Goal: Obtain resource: Download file/media

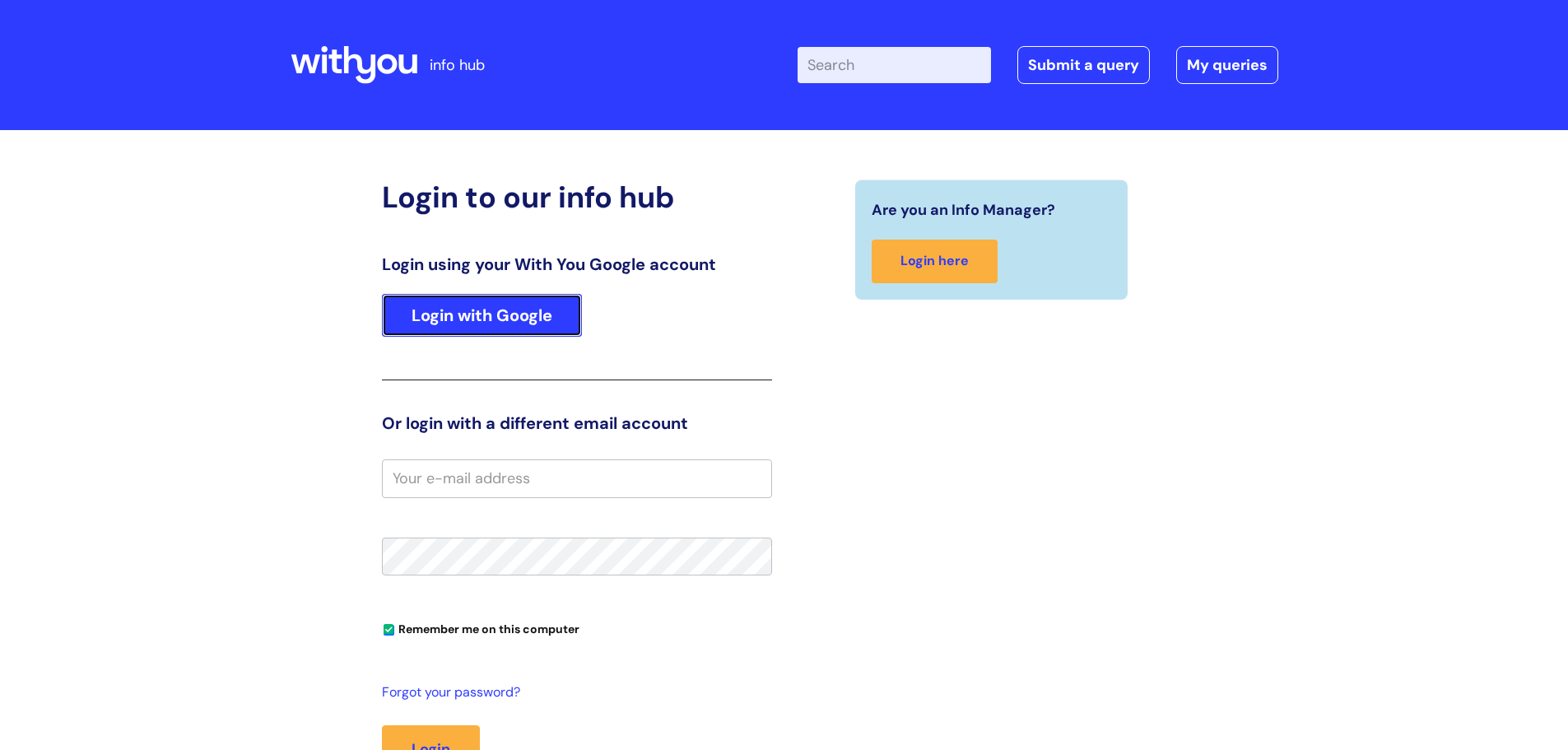
click at [486, 317] on link "Login with Google" at bounding box center [482, 315] width 200 height 43
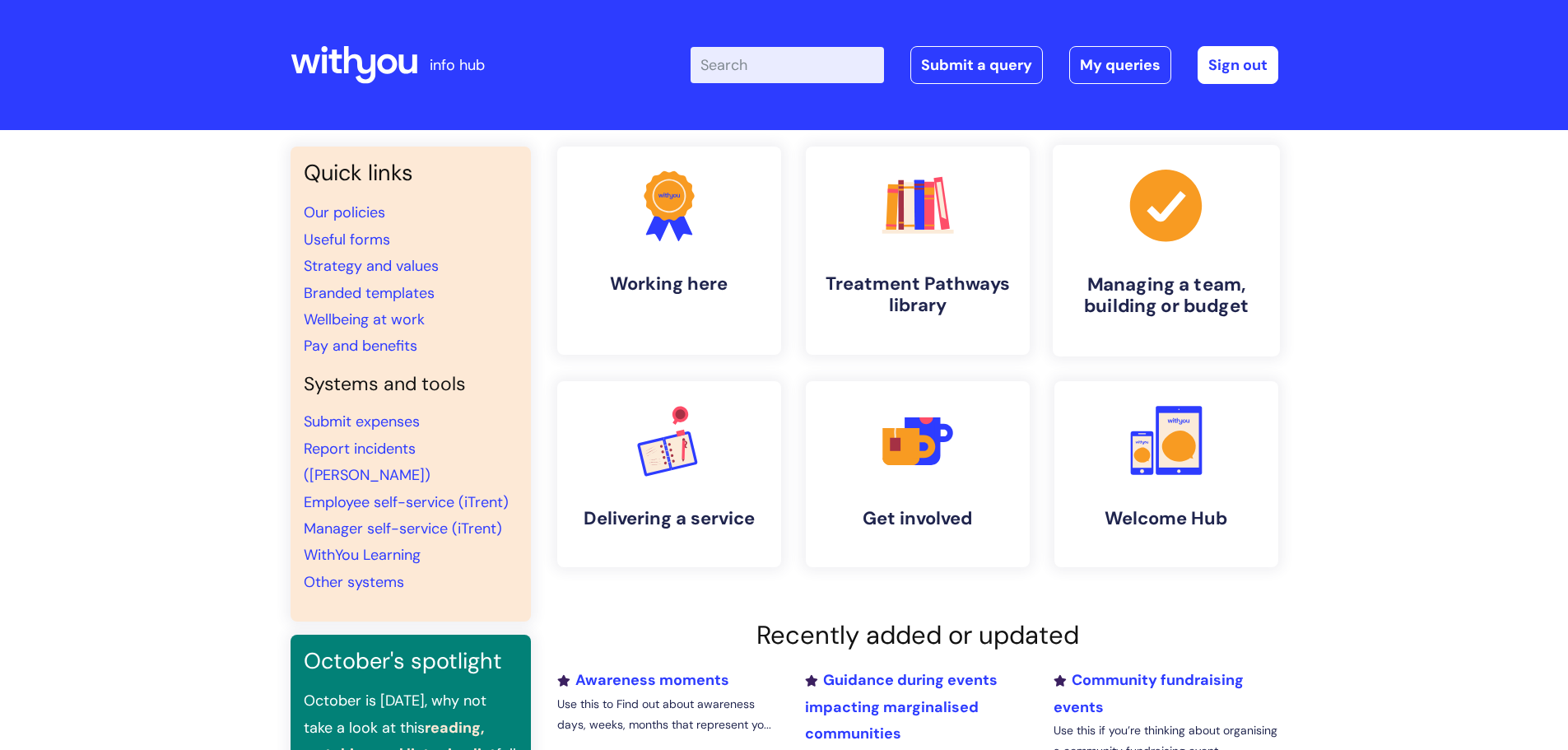
click at [1185, 305] on h4 "Managing a team, building or budget" at bounding box center [1166, 295] width 201 height 44
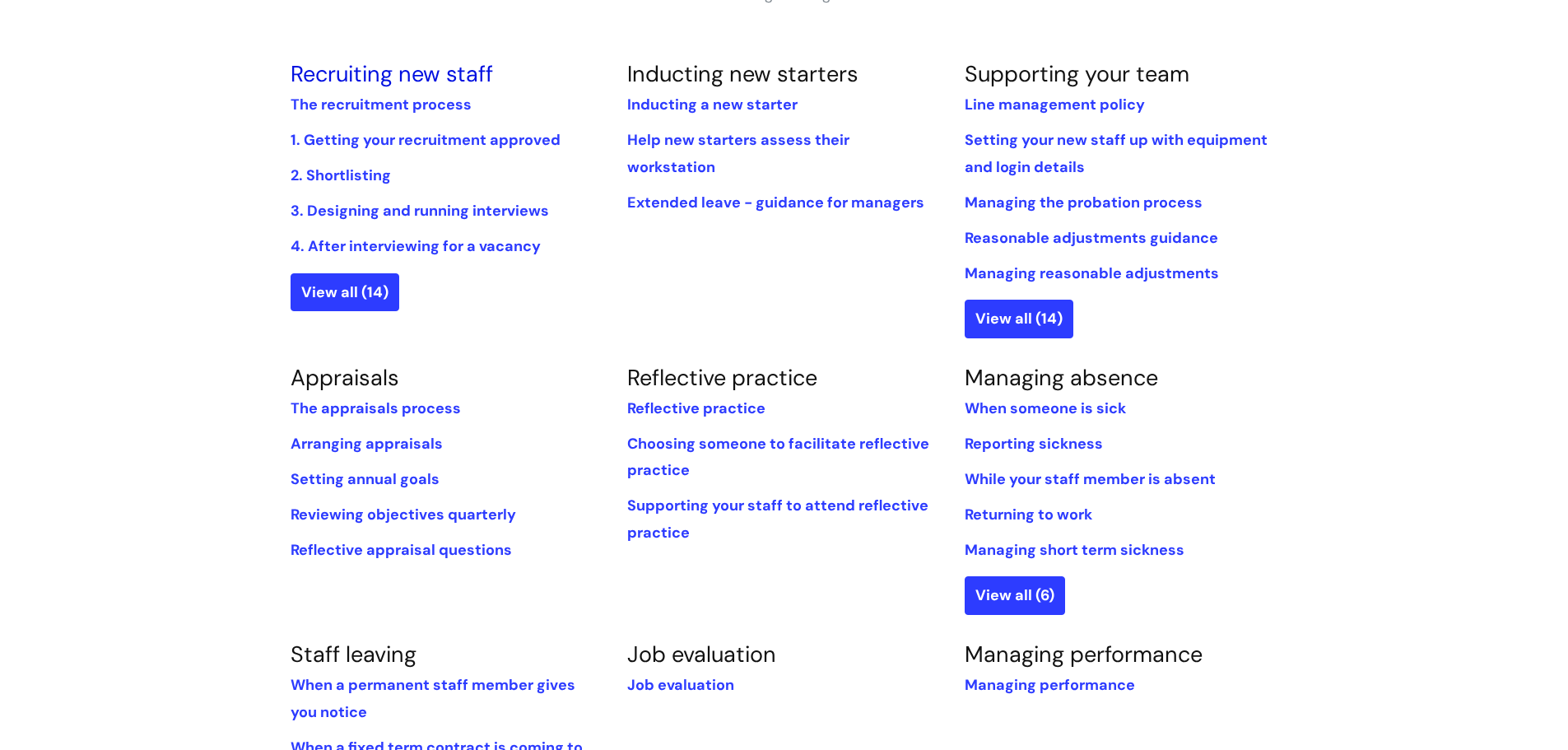
scroll to position [412, 0]
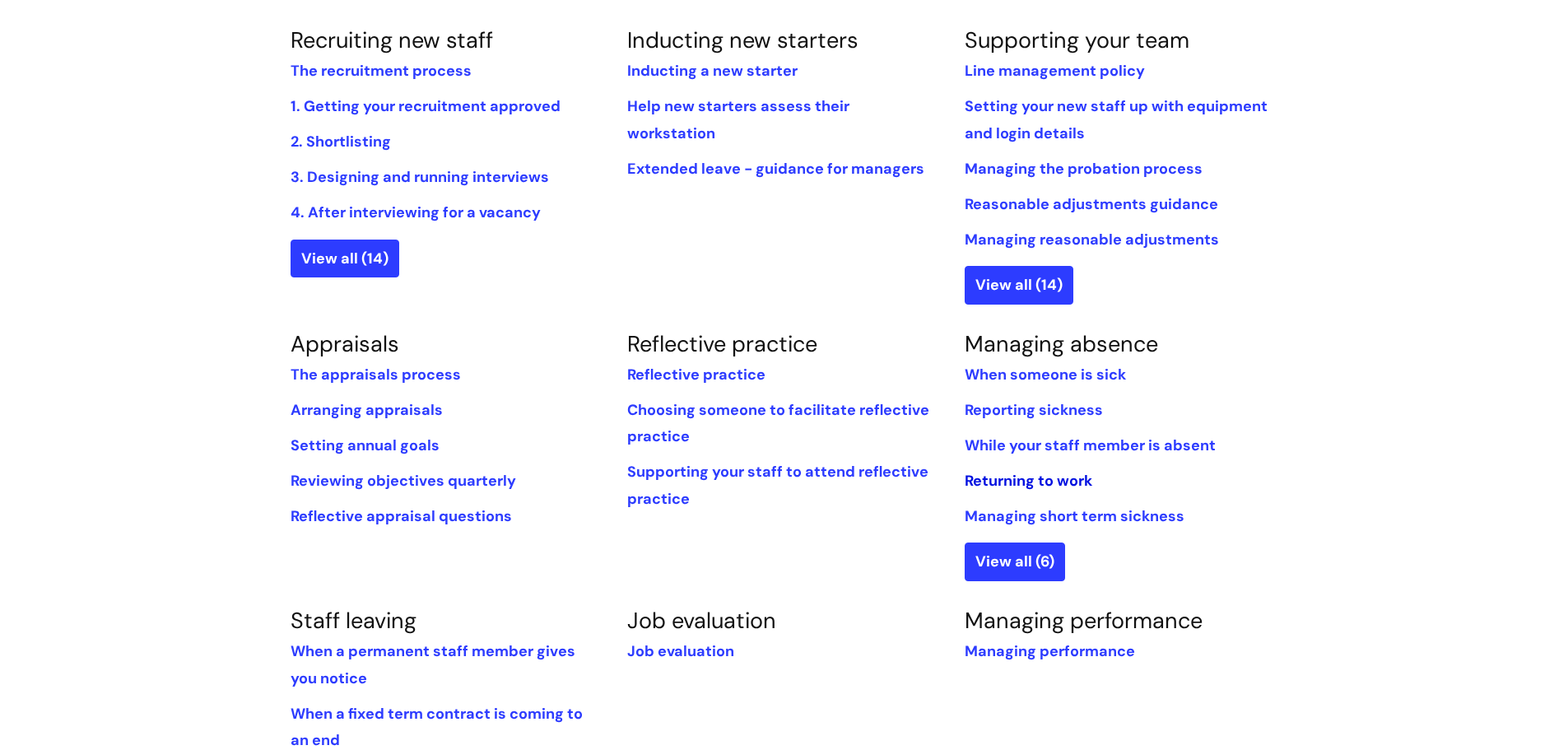
click at [1012, 488] on link "Returning to work" at bounding box center [1027, 481] width 127 height 20
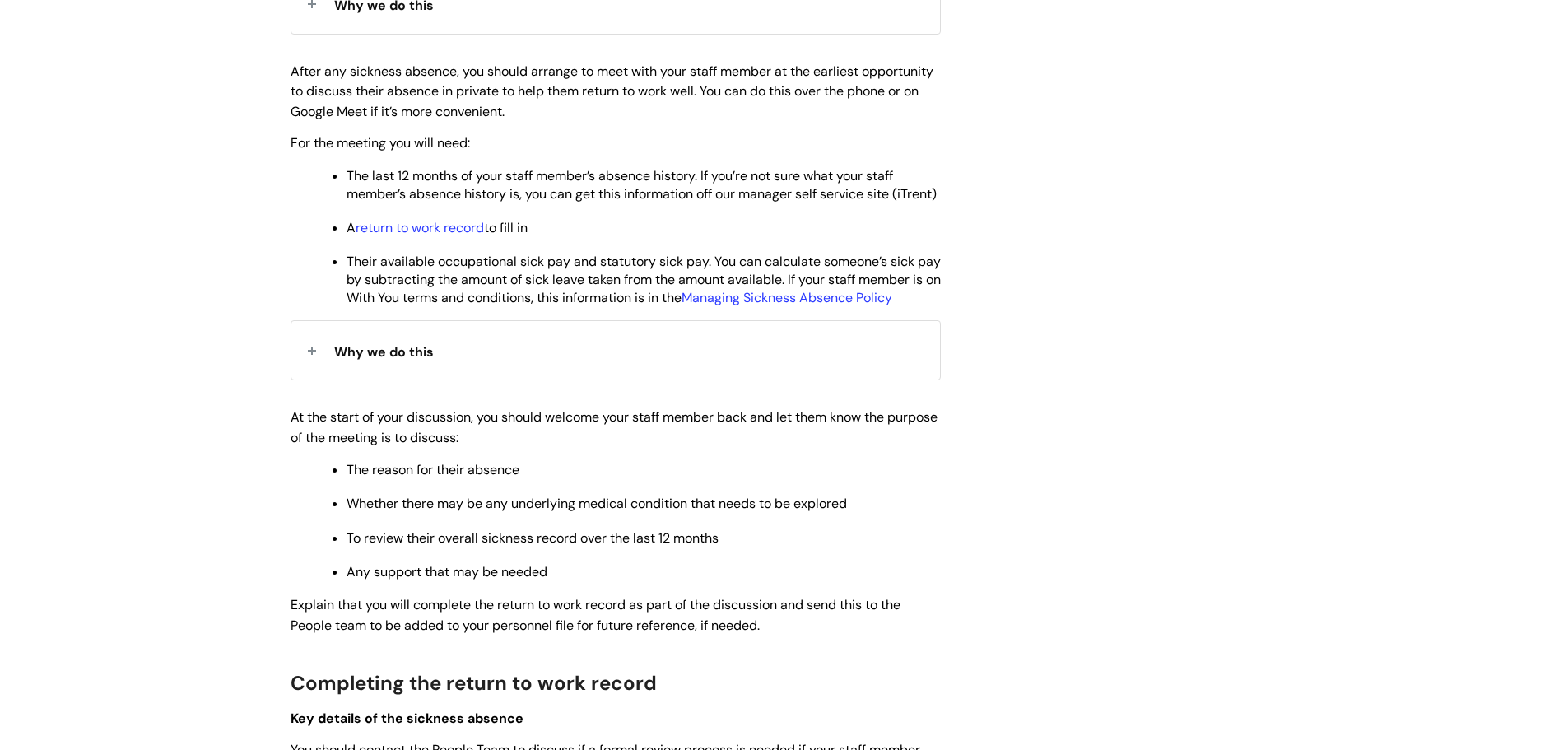
scroll to position [823, 0]
click at [437, 233] on li "A return to work record to fill in" at bounding box center [643, 225] width 594 height 20
click at [432, 235] on link "return to work record" at bounding box center [420, 226] width 128 height 17
